Goal: Information Seeking & Learning: Learn about a topic

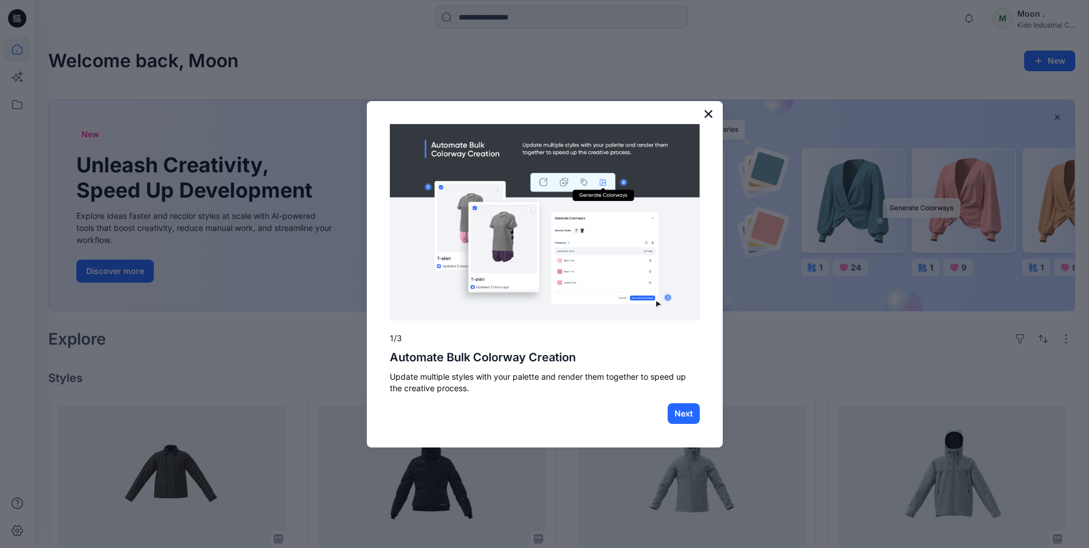
click at [710, 113] on button "×" at bounding box center [708, 114] width 11 height 18
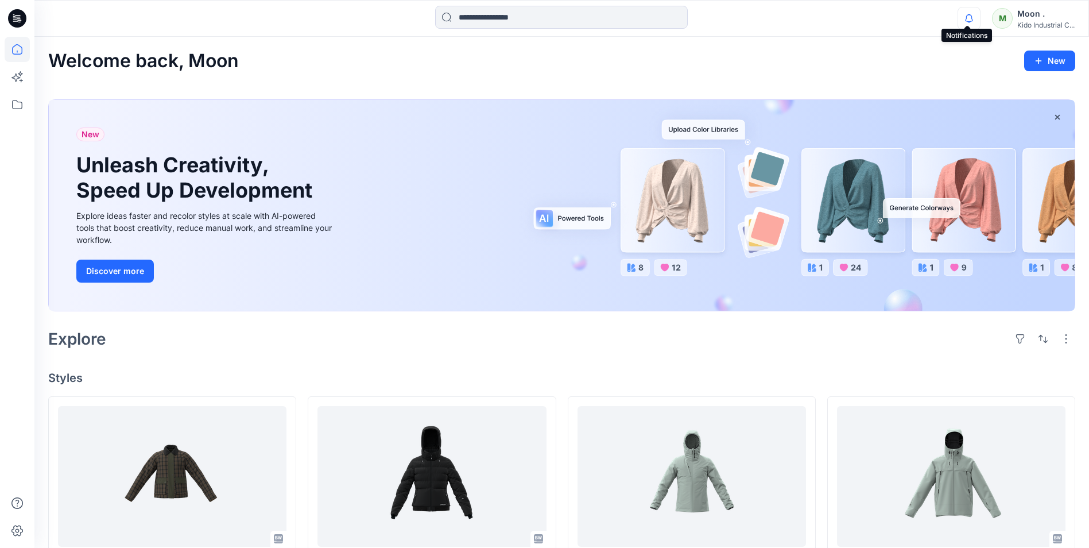
click at [777, 14] on icon "button" at bounding box center [969, 14] width 2 height 1
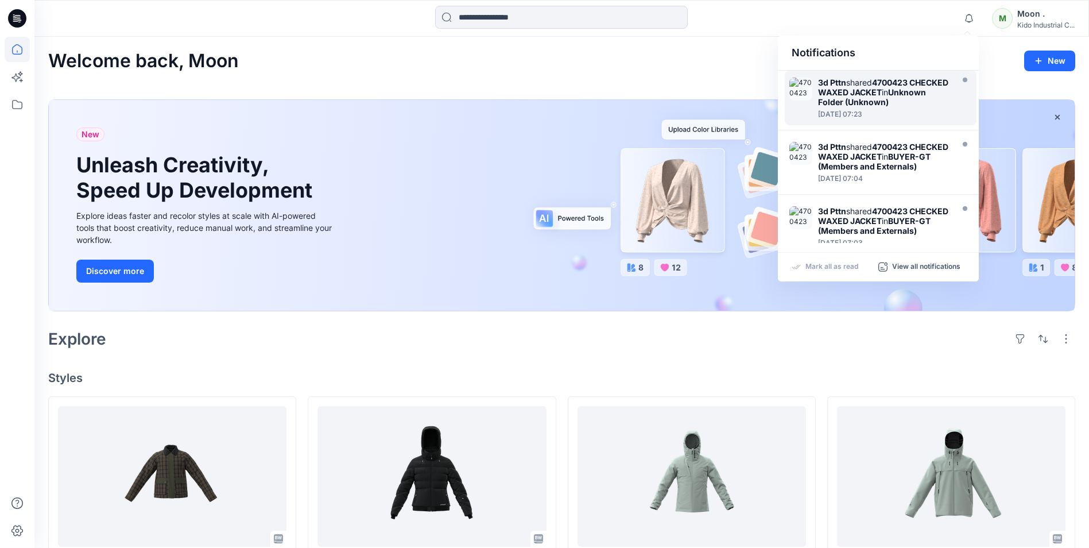
click at [777, 89] on strong "4700423 CHECKED WAXED JACKET" at bounding box center [883, 88] width 130 height 20
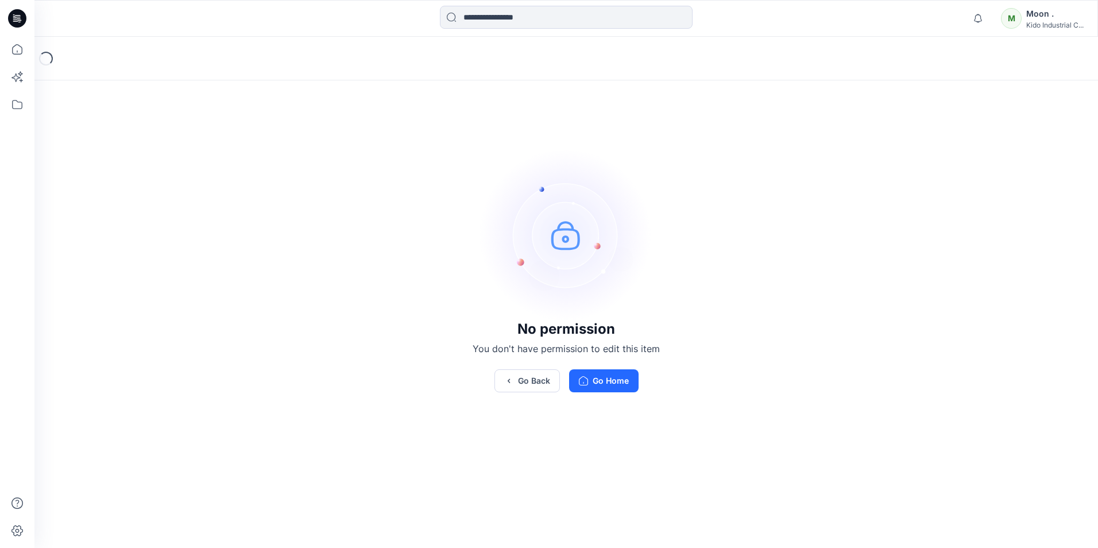
drag, startPoint x: 338, startPoint y: 149, endPoint x: 344, endPoint y: 153, distance: 7.4
click at [339, 150] on div "No permission You don't have permission to edit this item Go Back Go Home" at bounding box center [565, 270] width 1063 height 467
click at [539, 382] on button "Go Back" at bounding box center [526, 380] width 65 height 23
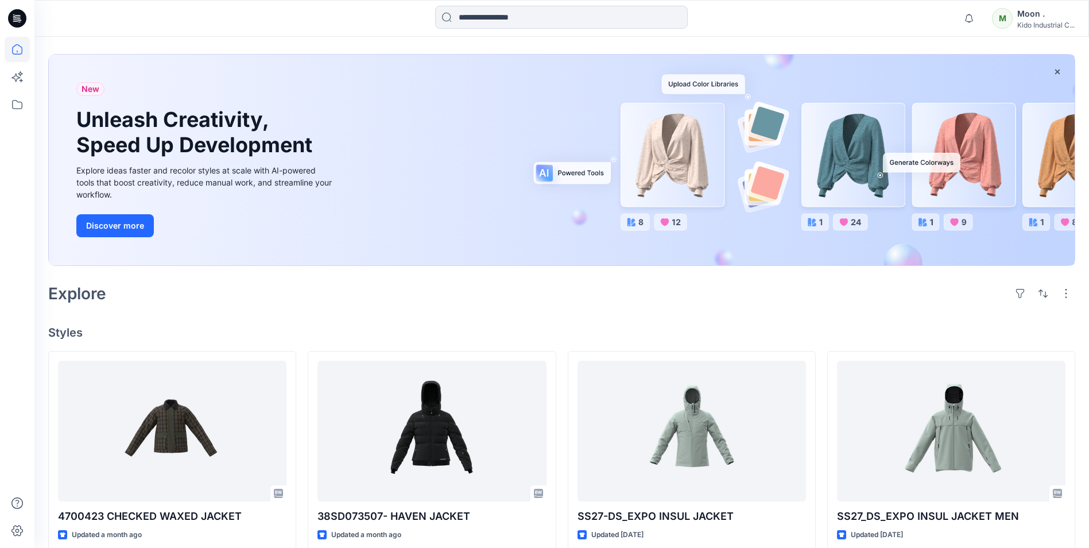
scroll to position [115, 0]
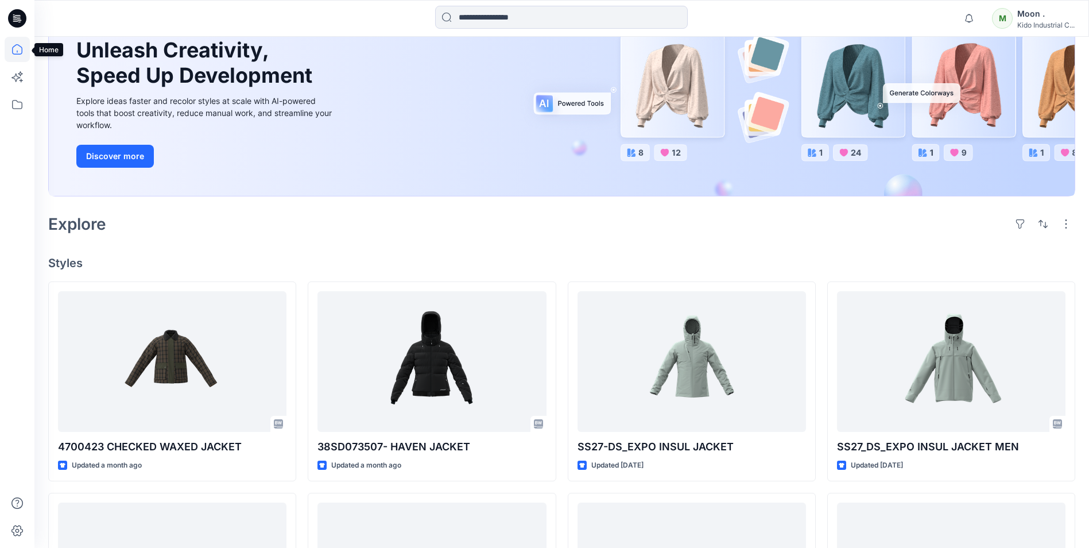
click at [16, 51] on icon at bounding box center [17, 49] width 25 height 25
click at [20, 106] on icon at bounding box center [17, 104] width 25 height 25
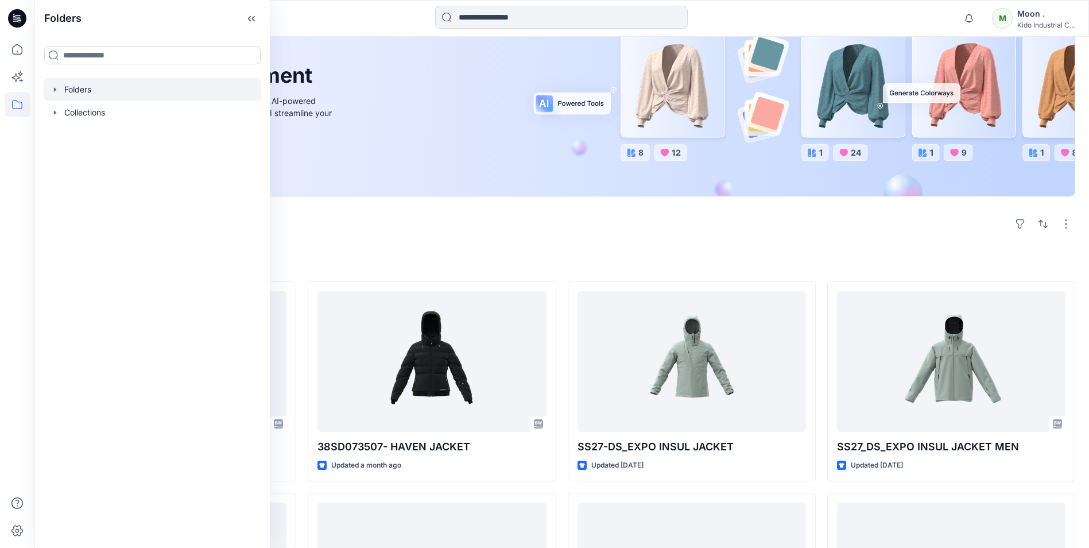
click at [79, 91] on div at bounding box center [153, 89] width 218 height 23
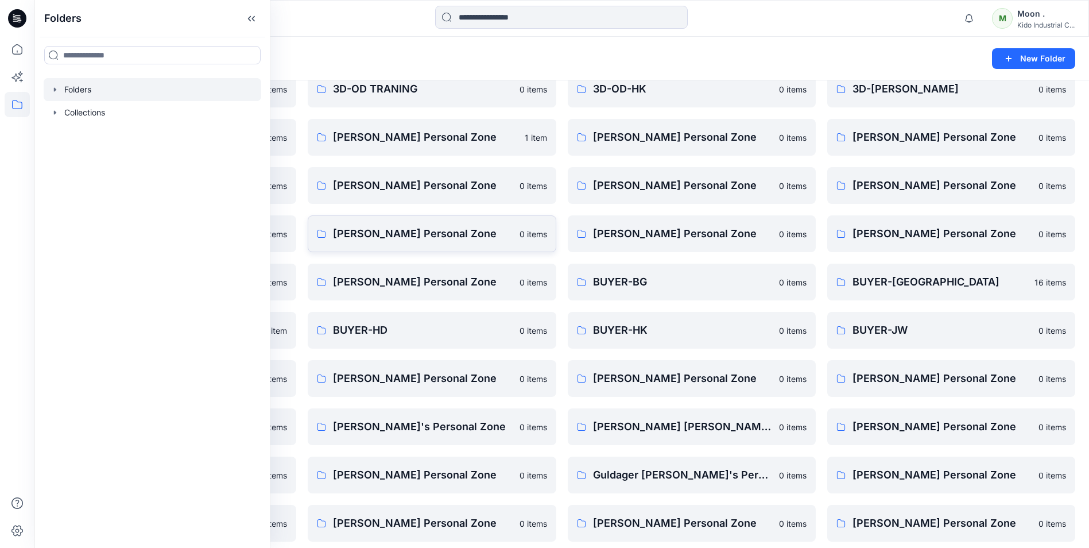
scroll to position [115, 0]
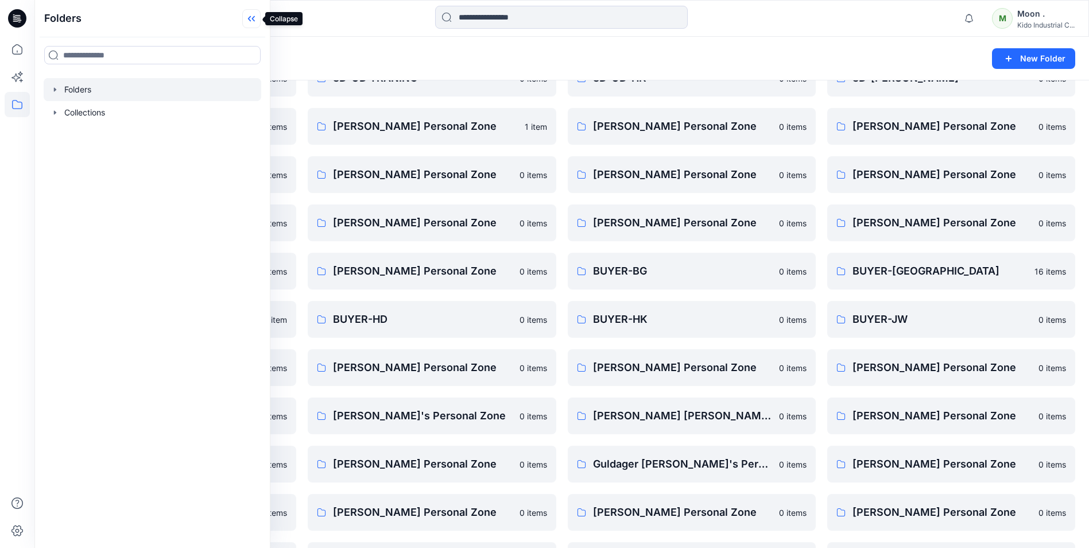
click at [254, 19] on icon at bounding box center [251, 18] width 18 height 19
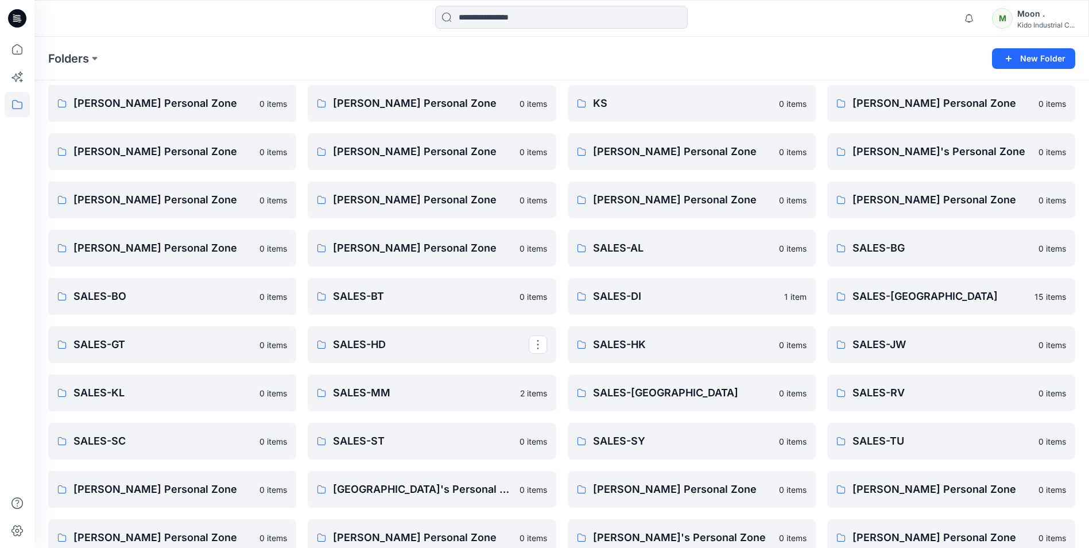
scroll to position [689, 0]
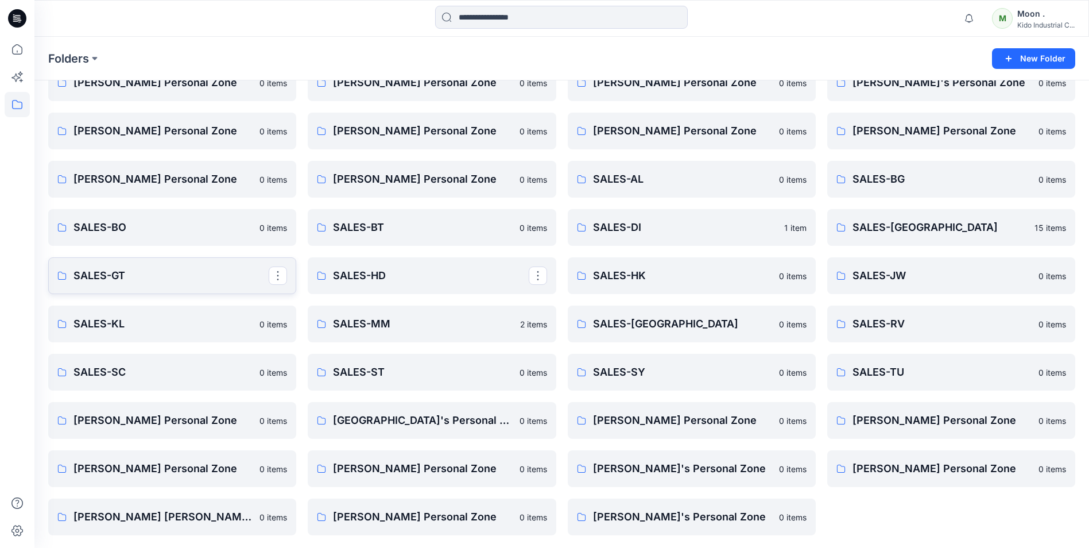
click at [106, 279] on p "SALES-GT" at bounding box center [170, 276] width 195 height 16
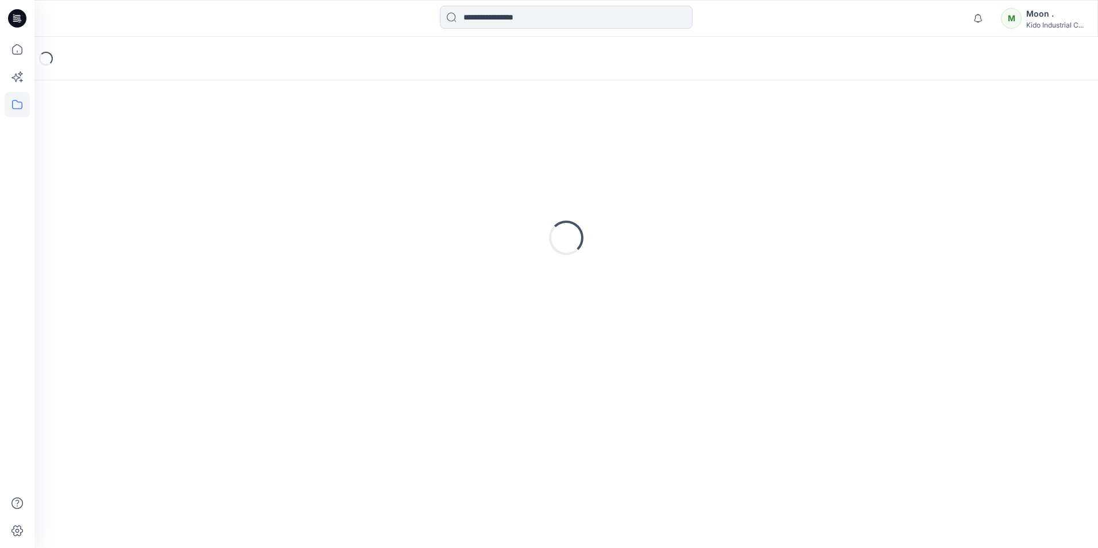
click at [106, 279] on div "Loading..." at bounding box center [566, 237] width 1036 height 287
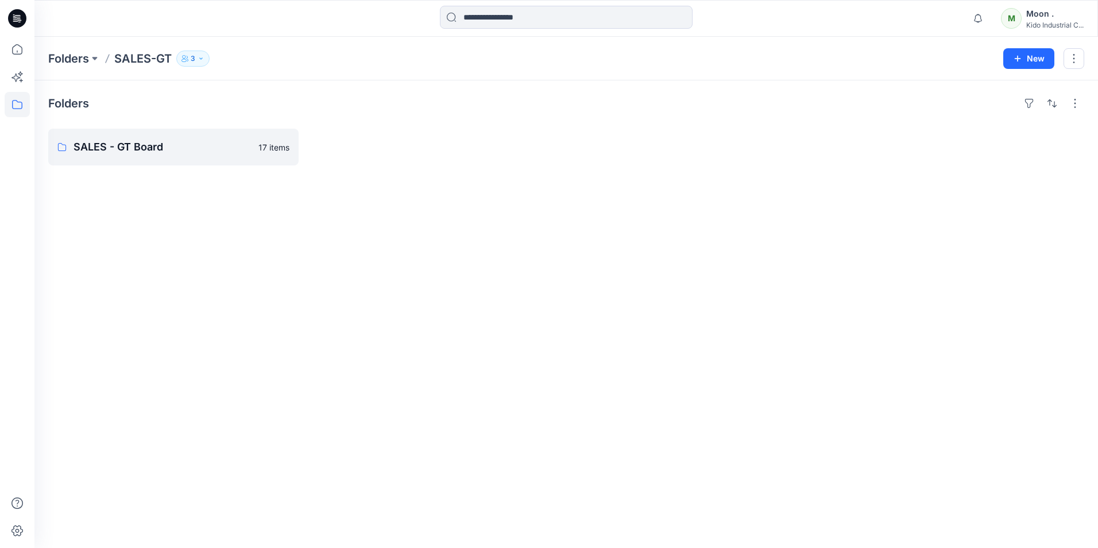
click at [400, 296] on div "Folders SALES - GT Board 17 items" at bounding box center [565, 313] width 1063 height 467
click at [111, 147] on p "SALES - GT Board" at bounding box center [172, 147] width 198 height 16
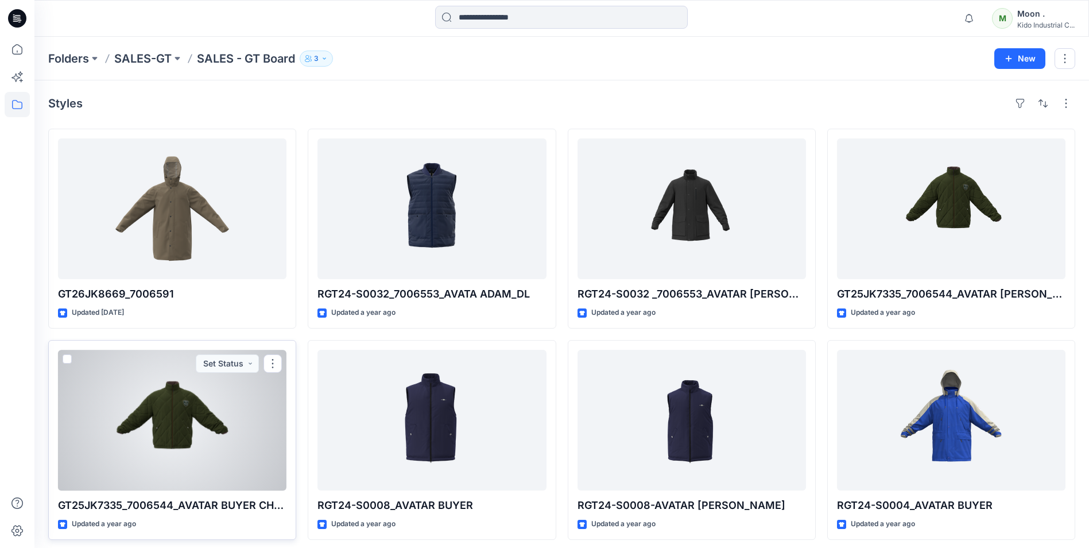
click at [180, 430] on div at bounding box center [172, 420] width 229 height 141
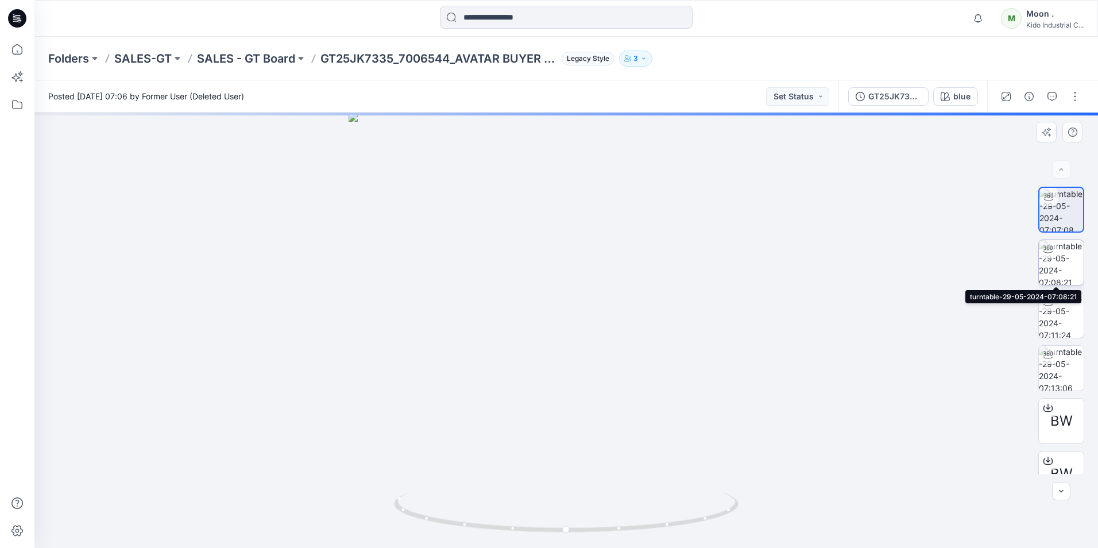
click at [777, 261] on img at bounding box center [1061, 262] width 45 height 45
drag, startPoint x: 579, startPoint y: 327, endPoint x: 443, endPoint y: 339, distance: 136.0
click at [443, 339] on div at bounding box center [565, 330] width 1063 height 435
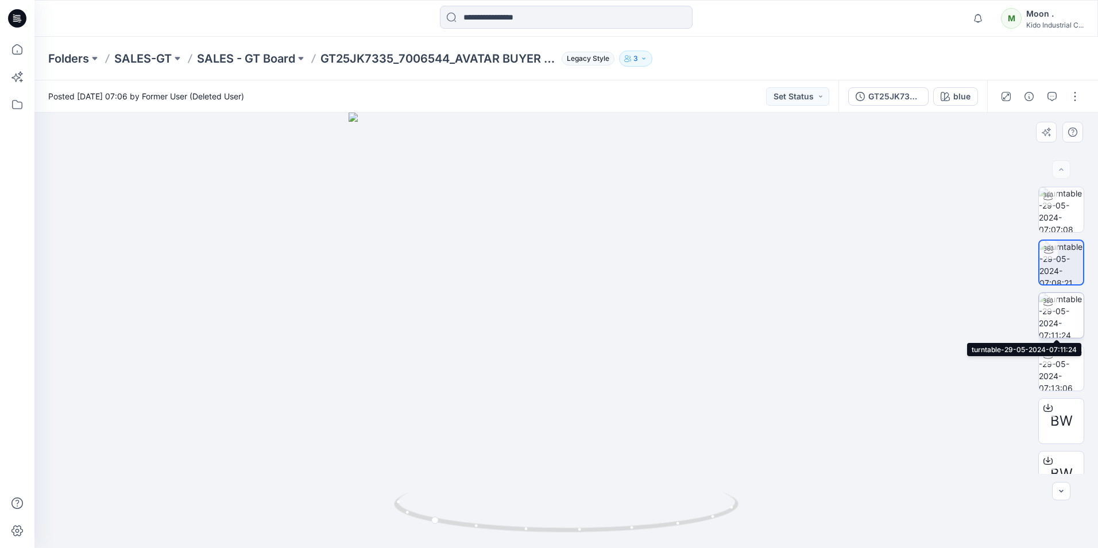
click at [777, 320] on img at bounding box center [1061, 315] width 45 height 45
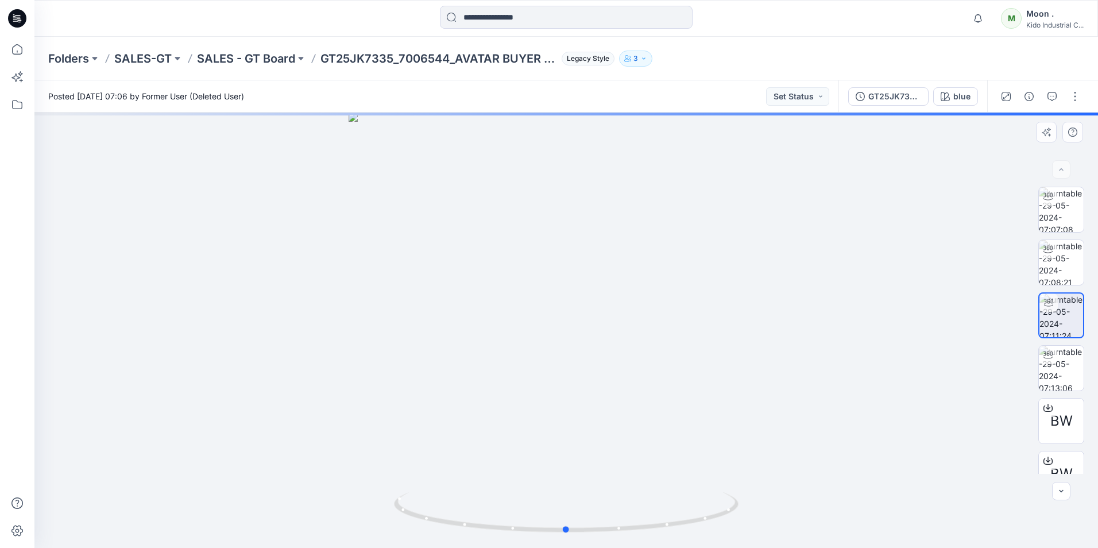
drag, startPoint x: 597, startPoint y: 367, endPoint x: 487, endPoint y: 366, distance: 110.2
click at [487, 366] on div at bounding box center [565, 330] width 1063 height 435
drag, startPoint x: 589, startPoint y: 359, endPoint x: 492, endPoint y: 358, distance: 97.0
click at [492, 358] on div at bounding box center [565, 330] width 1063 height 435
drag, startPoint x: 614, startPoint y: 355, endPoint x: 525, endPoint y: 355, distance: 88.4
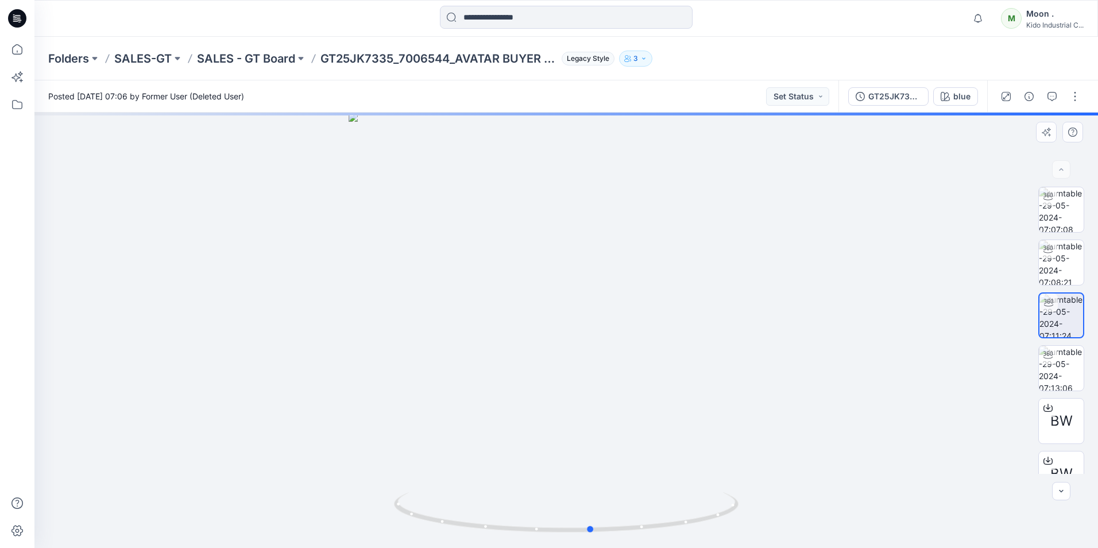
click at [525, 355] on div at bounding box center [565, 330] width 1063 height 435
click at [777, 369] on img at bounding box center [1061, 368] width 45 height 45
drag, startPoint x: 552, startPoint y: 330, endPoint x: 516, endPoint y: 328, distance: 36.2
click at [514, 330] on div at bounding box center [565, 330] width 1063 height 435
drag, startPoint x: 560, startPoint y: 308, endPoint x: 501, endPoint y: 308, distance: 58.6
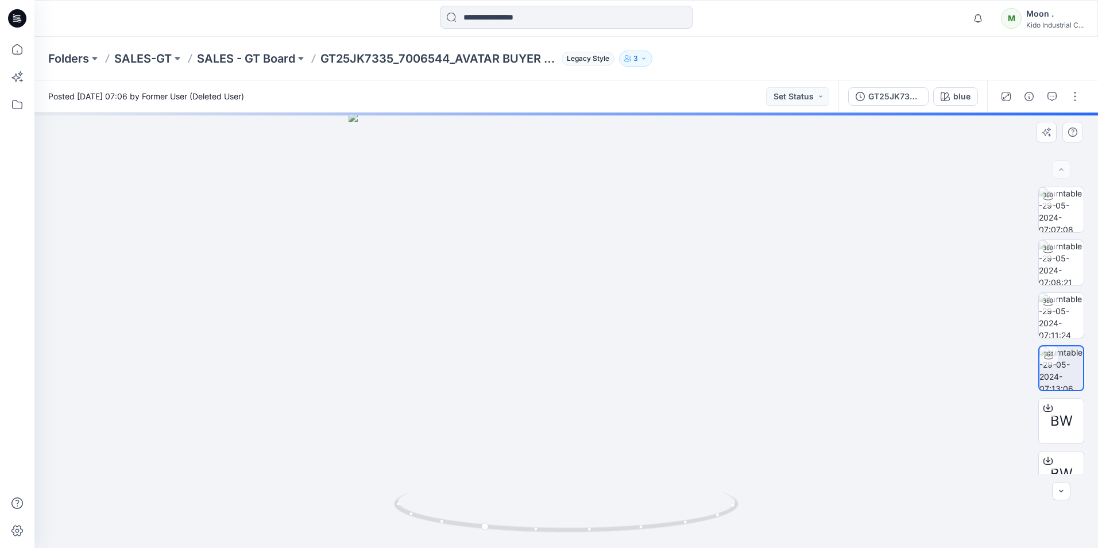
click at [501, 308] on div at bounding box center [565, 330] width 1063 height 435
drag, startPoint x: 603, startPoint y: 295, endPoint x: 547, endPoint y: 303, distance: 56.8
click at [547, 303] on div at bounding box center [565, 330] width 1063 height 435
